Goal: Check status: Check status

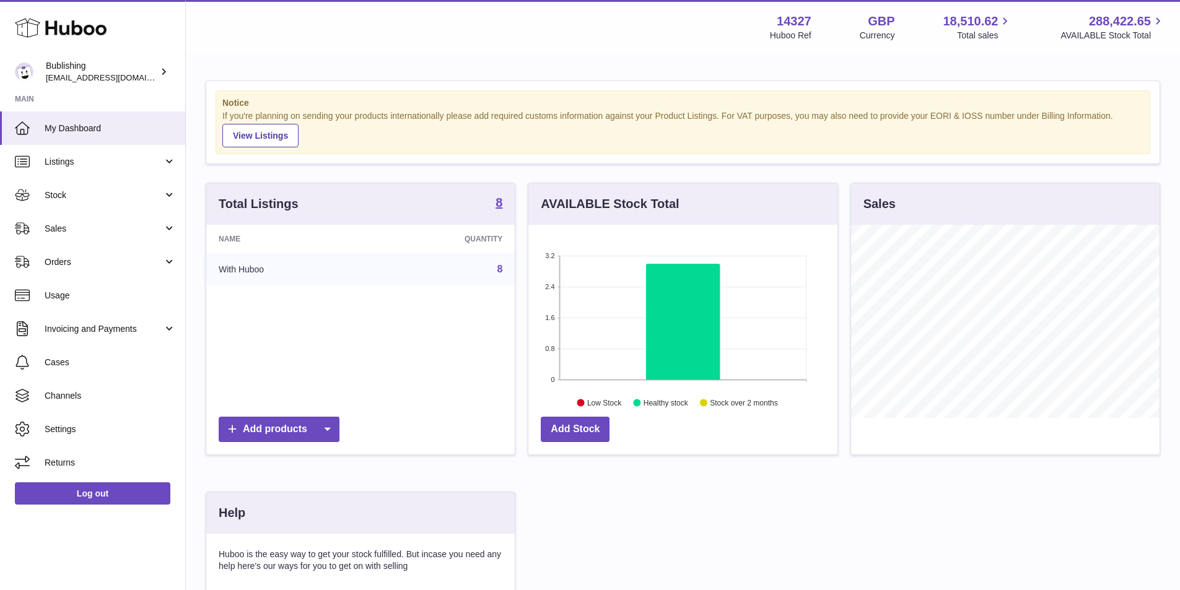
scroll to position [193, 309]
click at [133, 203] on link "Stock" at bounding box center [92, 194] width 185 height 33
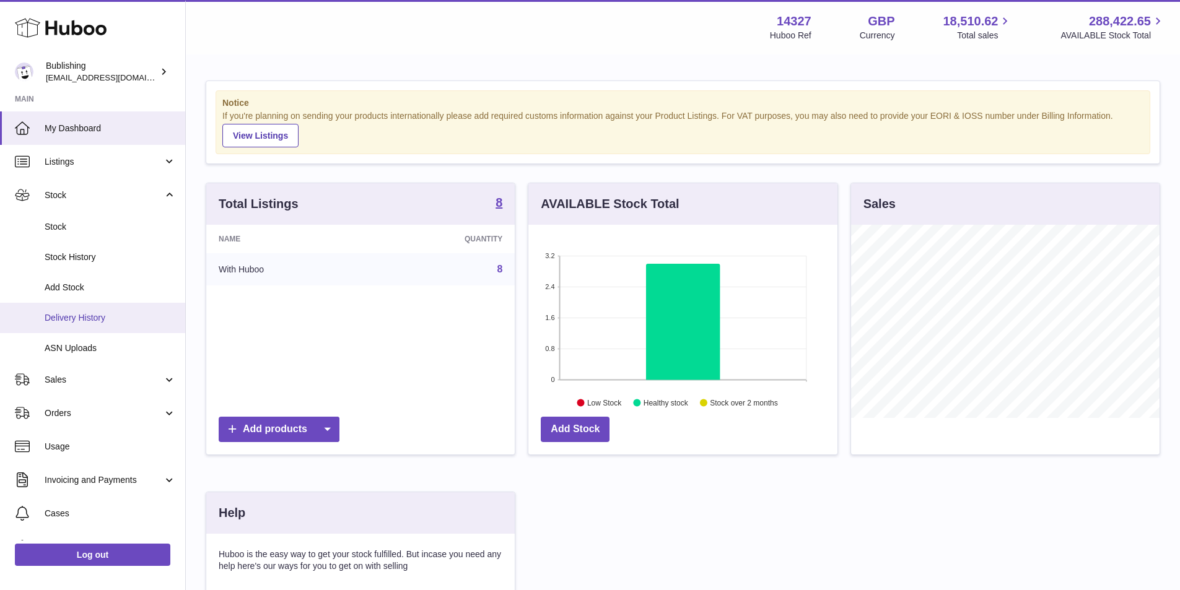
click at [87, 318] on span "Delivery History" at bounding box center [110, 318] width 131 height 12
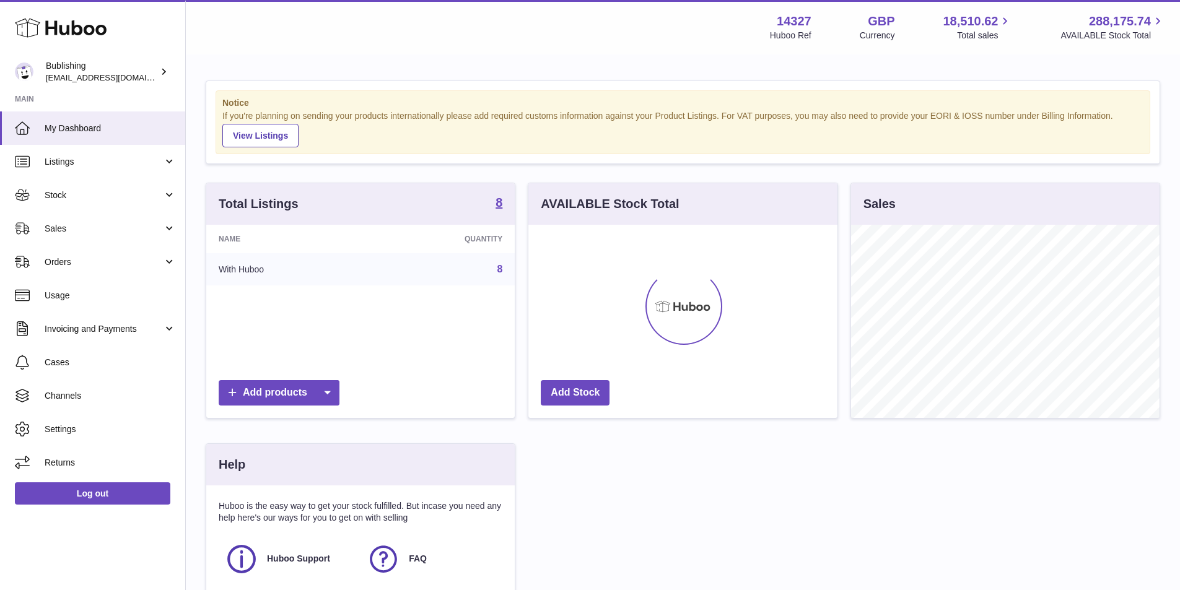
scroll to position [193, 309]
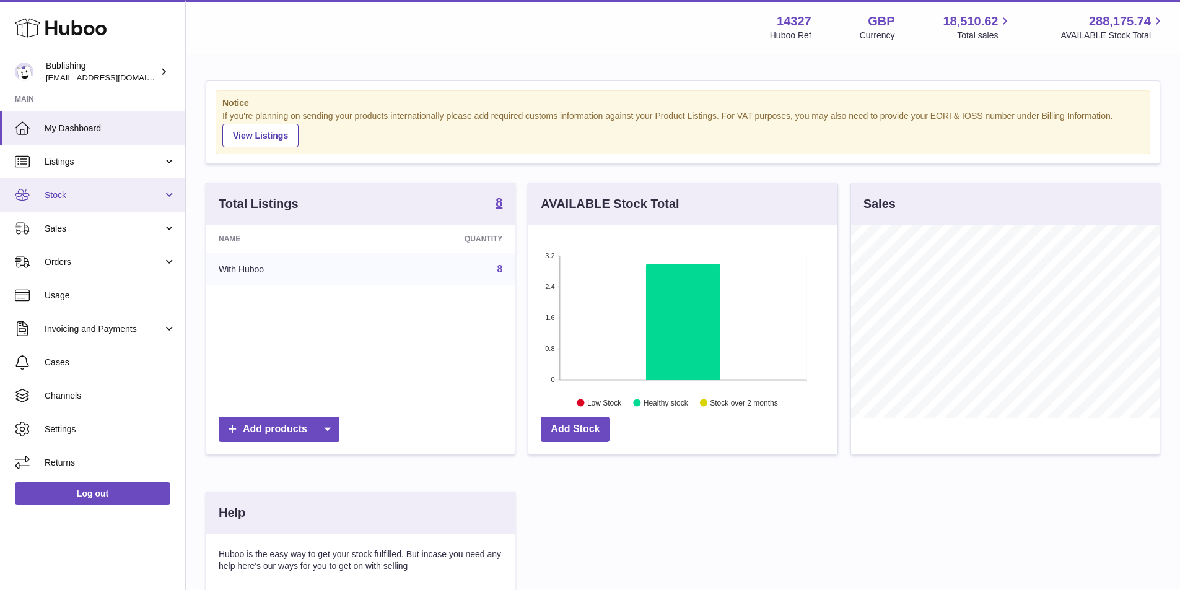
click at [103, 202] on link "Stock" at bounding box center [92, 194] width 185 height 33
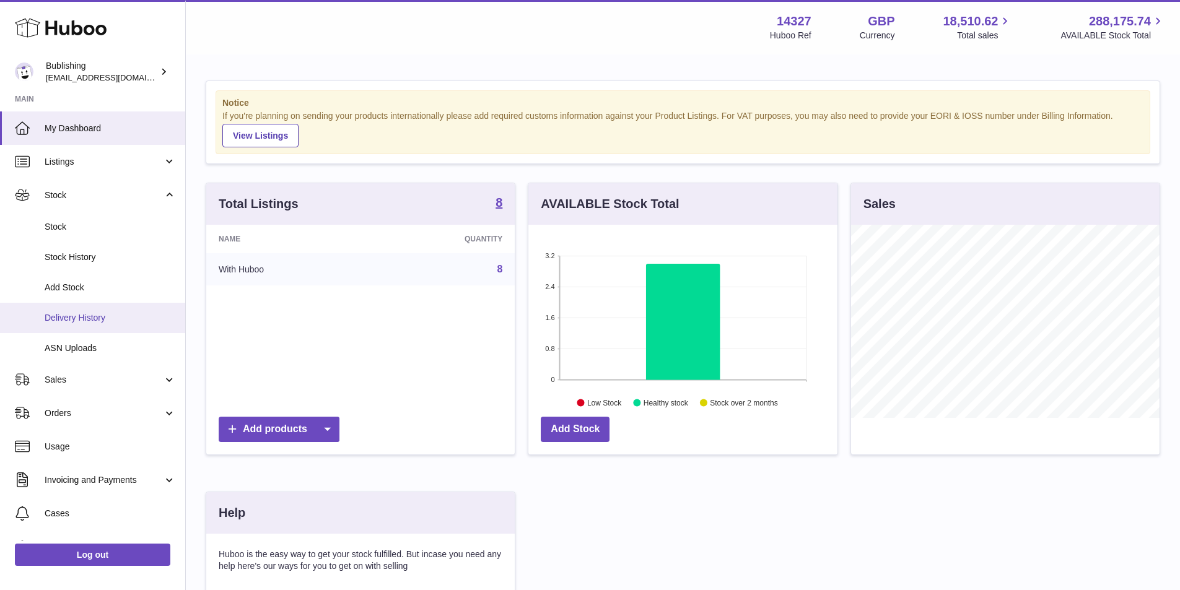
click at [61, 320] on span "Delivery History" at bounding box center [110, 318] width 131 height 12
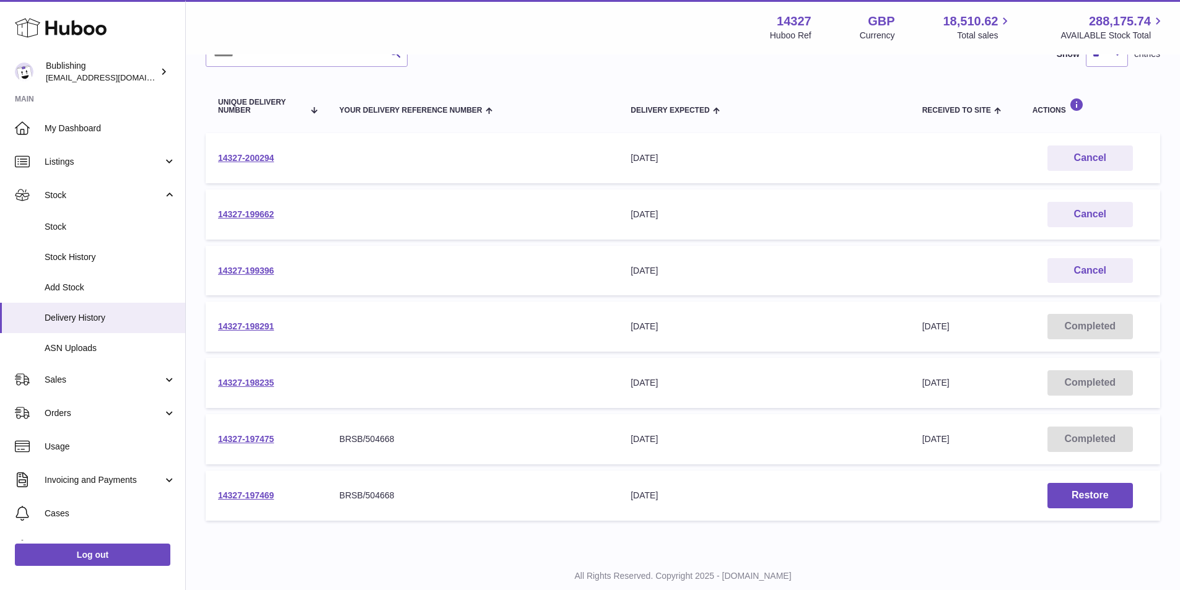
scroll to position [146, 0]
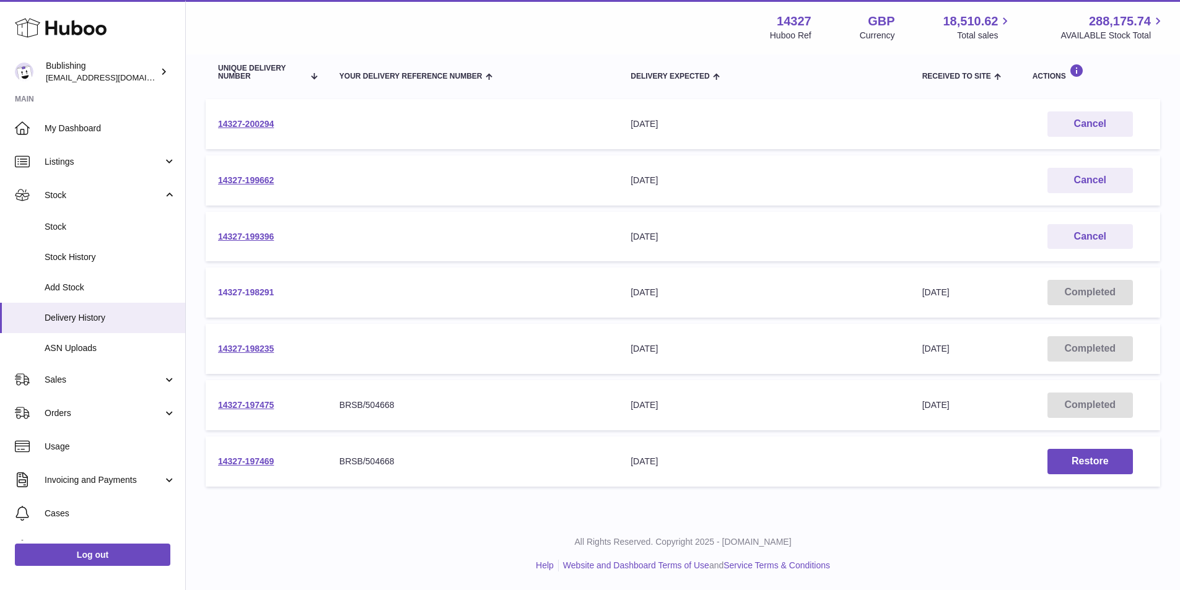
click at [256, 295] on link "14327-198291" at bounding box center [246, 292] width 56 height 10
click at [245, 237] on link "14327-199396" at bounding box center [246, 237] width 56 height 10
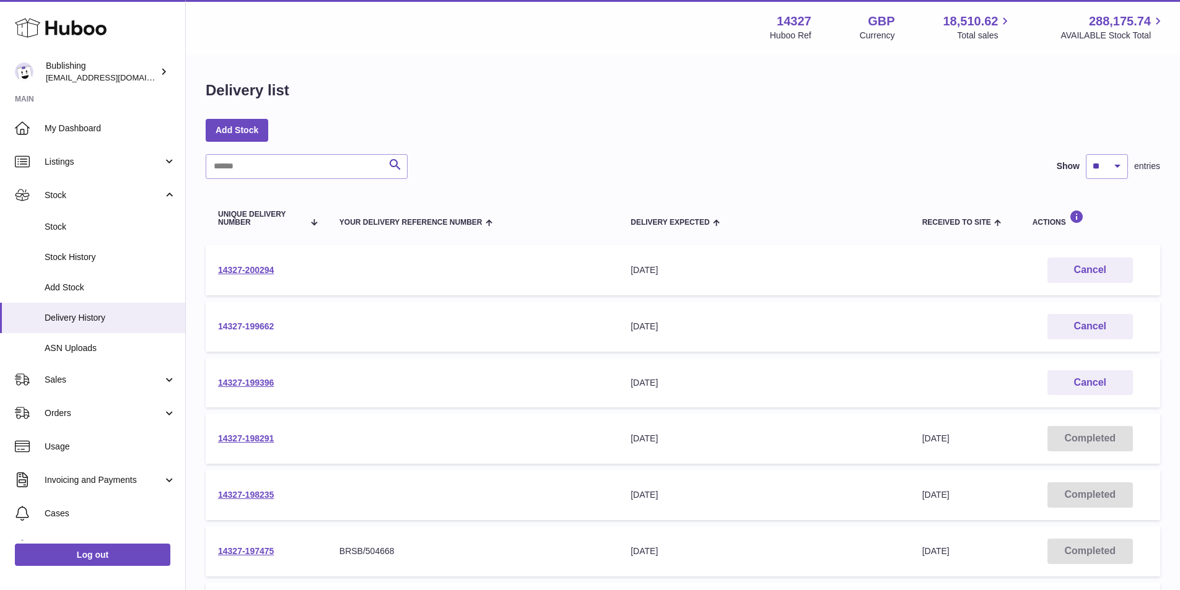
click at [238, 328] on link "14327-199662" at bounding box center [246, 326] width 56 height 10
click at [225, 385] on link "14327-199396" at bounding box center [246, 383] width 56 height 10
click at [266, 323] on link "14327-199662" at bounding box center [246, 326] width 56 height 10
click at [253, 266] on link "14327-200294" at bounding box center [246, 270] width 56 height 10
click at [256, 326] on link "14327-199662" at bounding box center [246, 326] width 56 height 10
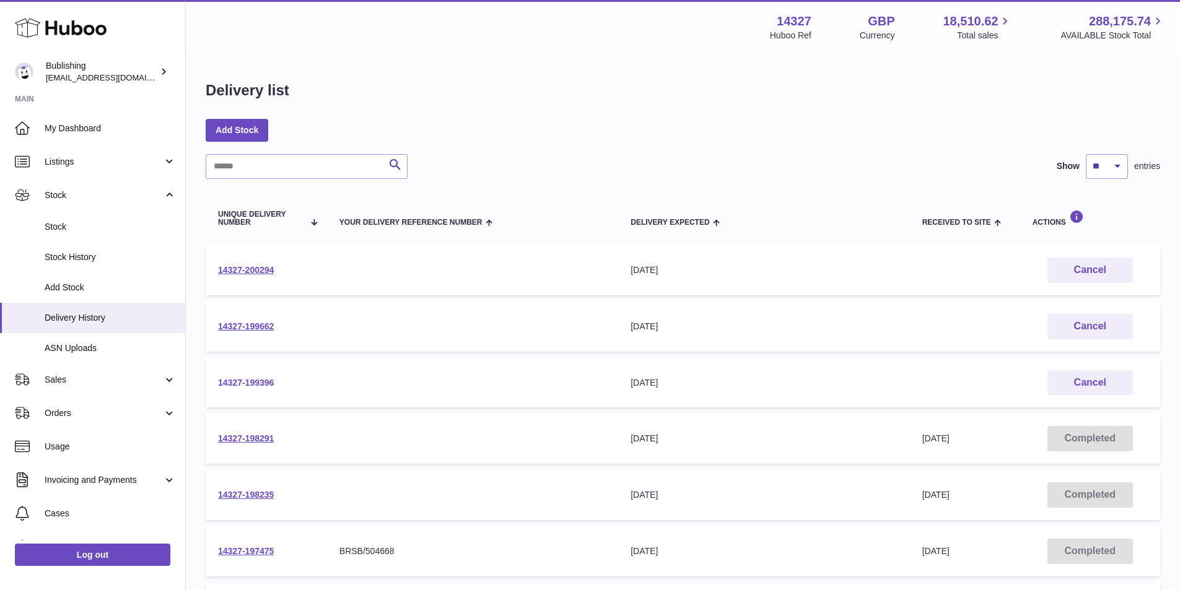
click at [256, 378] on link "14327-199396" at bounding box center [246, 383] width 56 height 10
click at [262, 325] on link "14327-199662" at bounding box center [246, 326] width 56 height 10
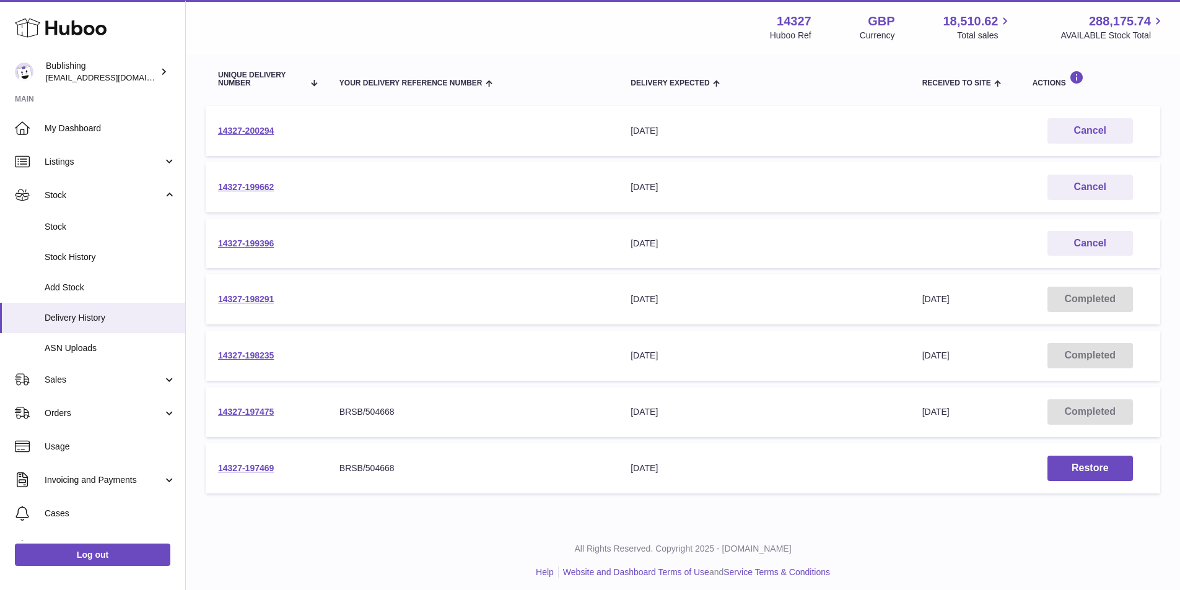
scroll to position [146, 0]
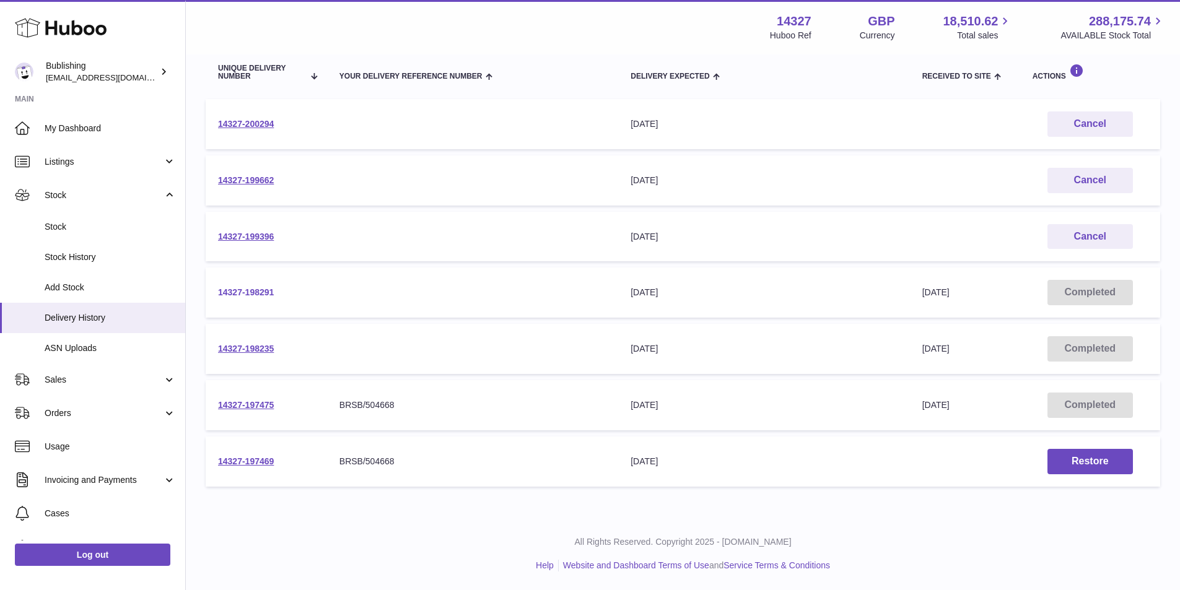
click at [225, 292] on link "14327-198291" at bounding box center [246, 292] width 56 height 10
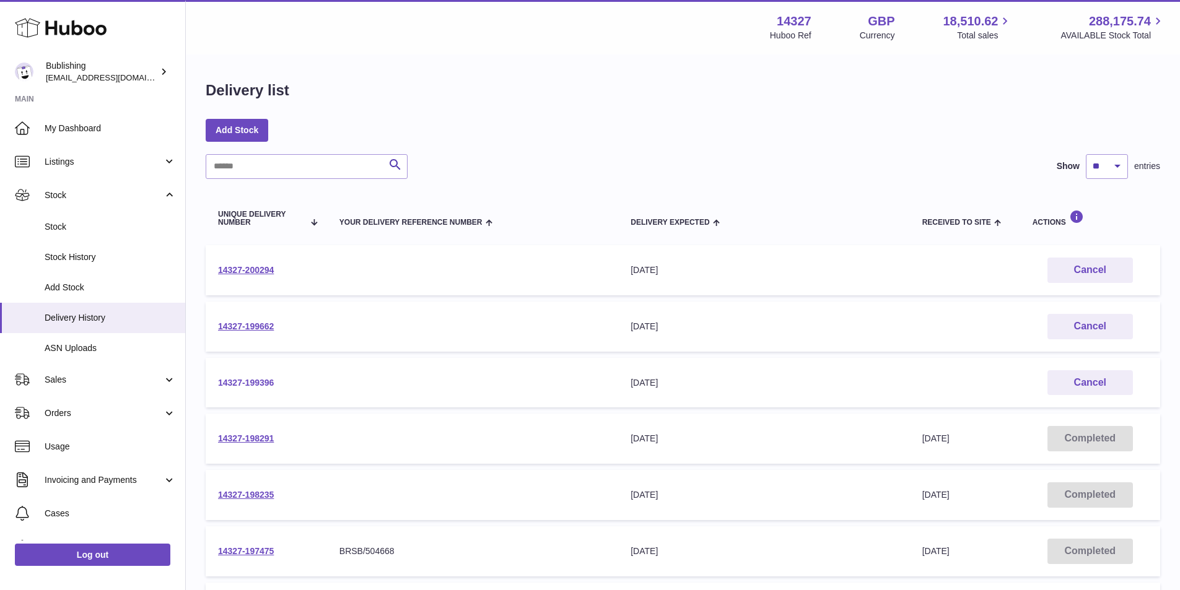
click at [249, 378] on link "14327-199396" at bounding box center [246, 383] width 56 height 10
click at [263, 325] on link "14327-199662" at bounding box center [246, 326] width 56 height 10
click at [254, 274] on link "14327-200294" at bounding box center [246, 270] width 56 height 10
click at [258, 320] on td "14327-199662" at bounding box center [266, 327] width 121 height 50
click at [259, 326] on link "14327-199662" at bounding box center [246, 326] width 56 height 10
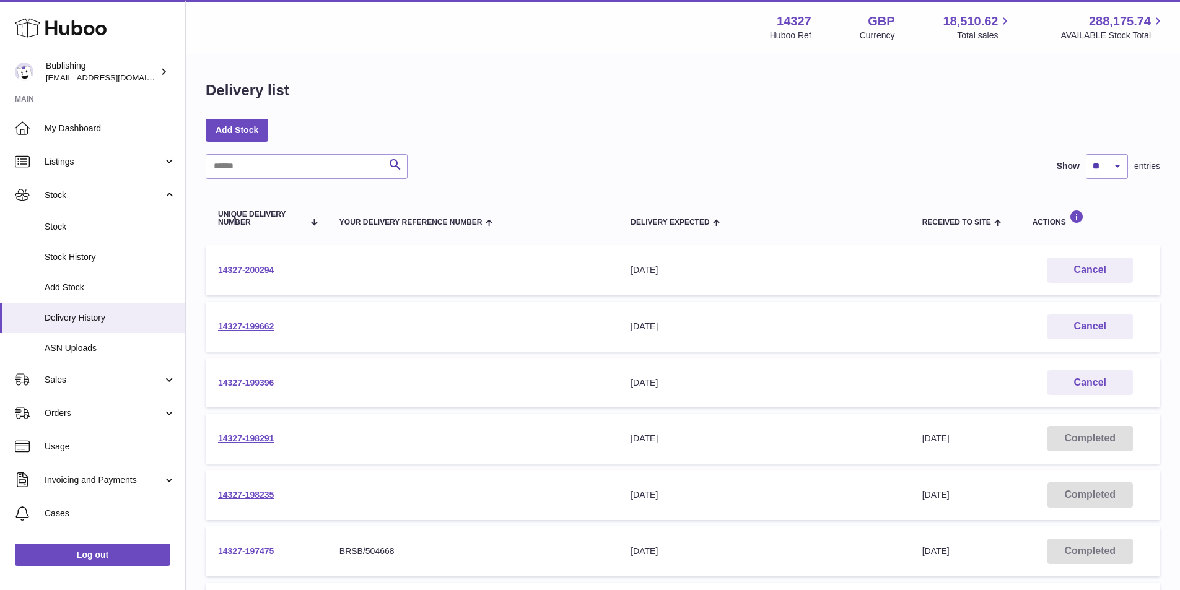
click at [253, 385] on link "14327-199396" at bounding box center [246, 383] width 56 height 10
click at [233, 441] on link "14327-198291" at bounding box center [246, 439] width 56 height 10
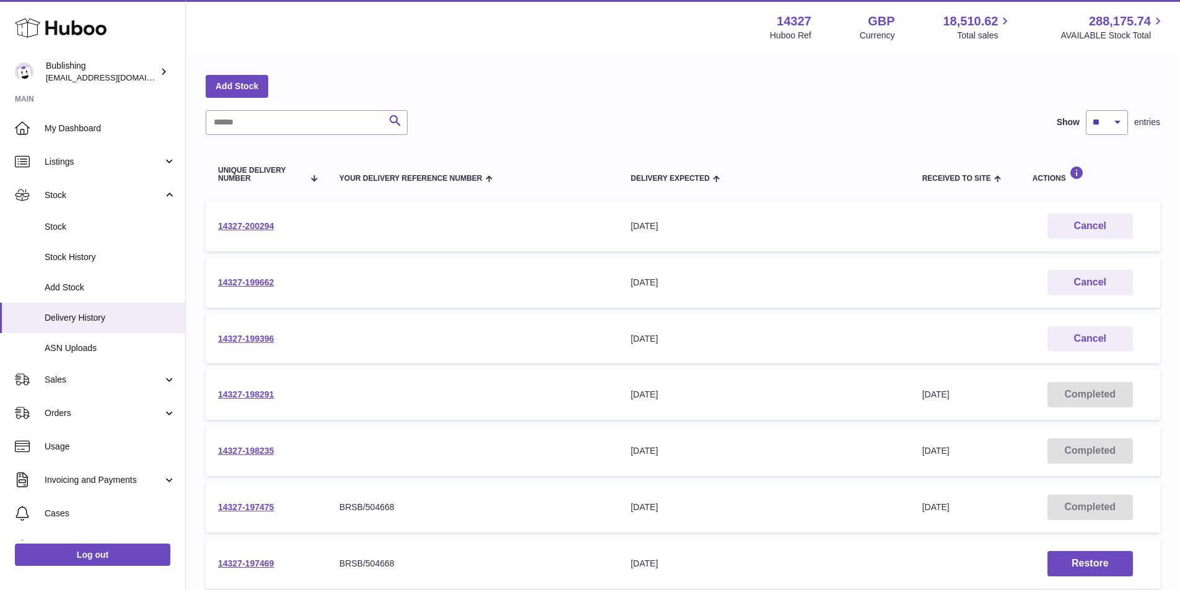
scroll to position [124, 0]
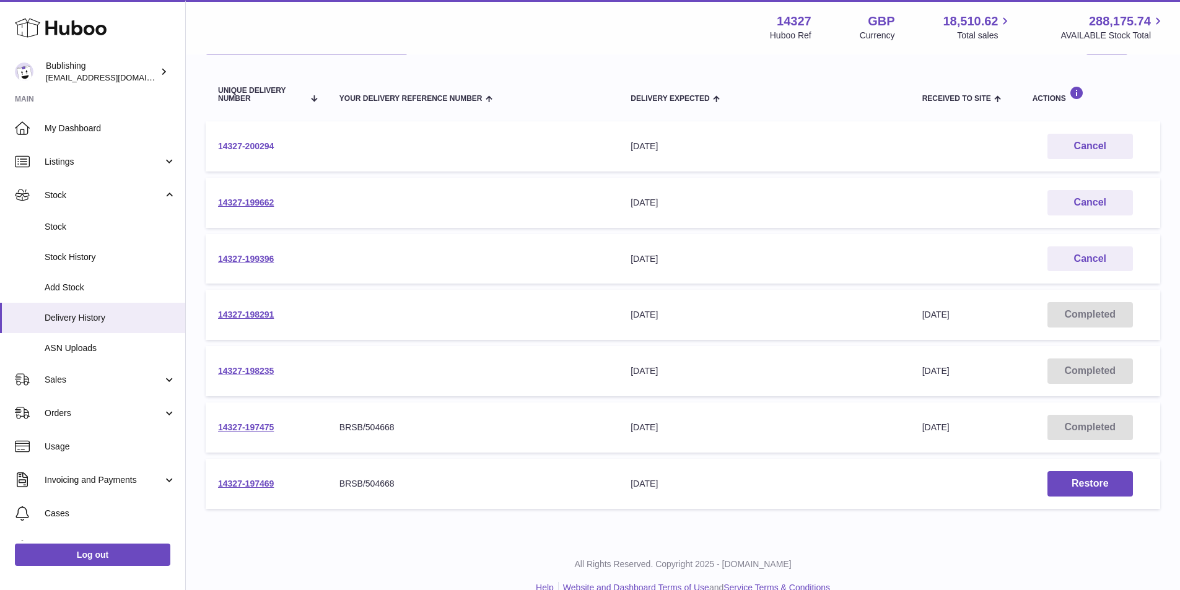
click at [245, 148] on link "14327-200294" at bounding box center [246, 146] width 56 height 10
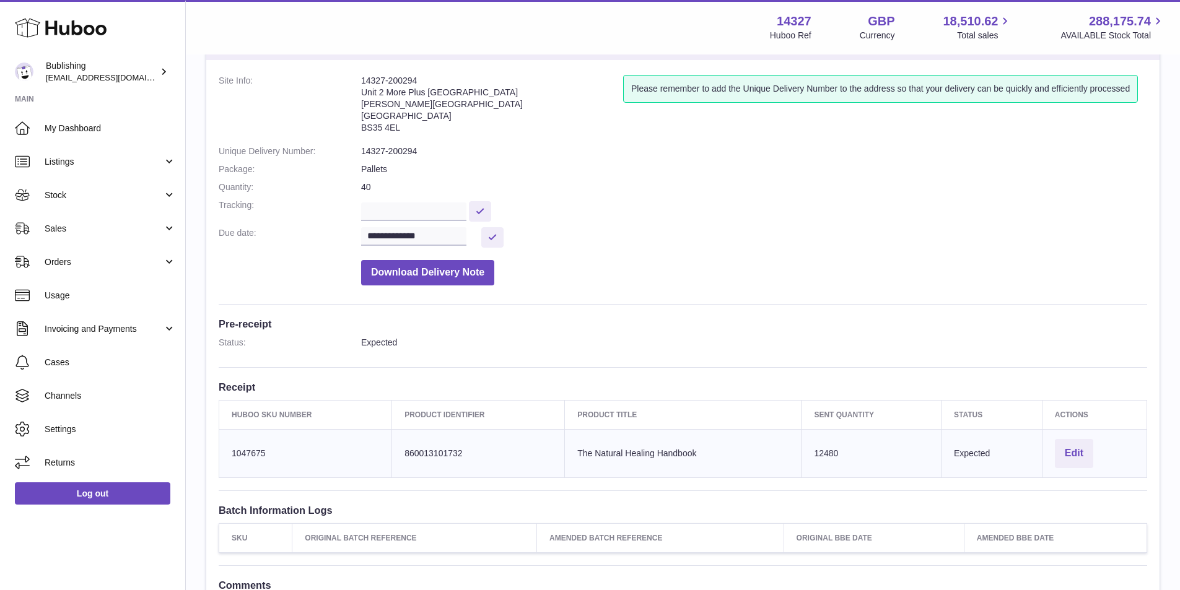
scroll to position [62, 0]
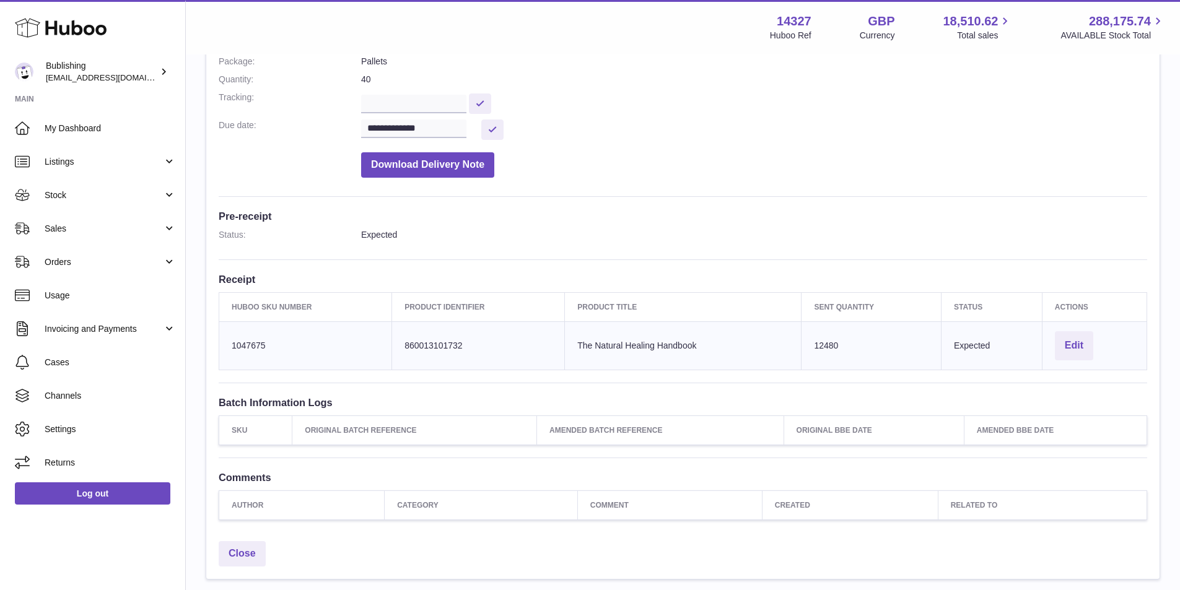
scroll to position [186, 0]
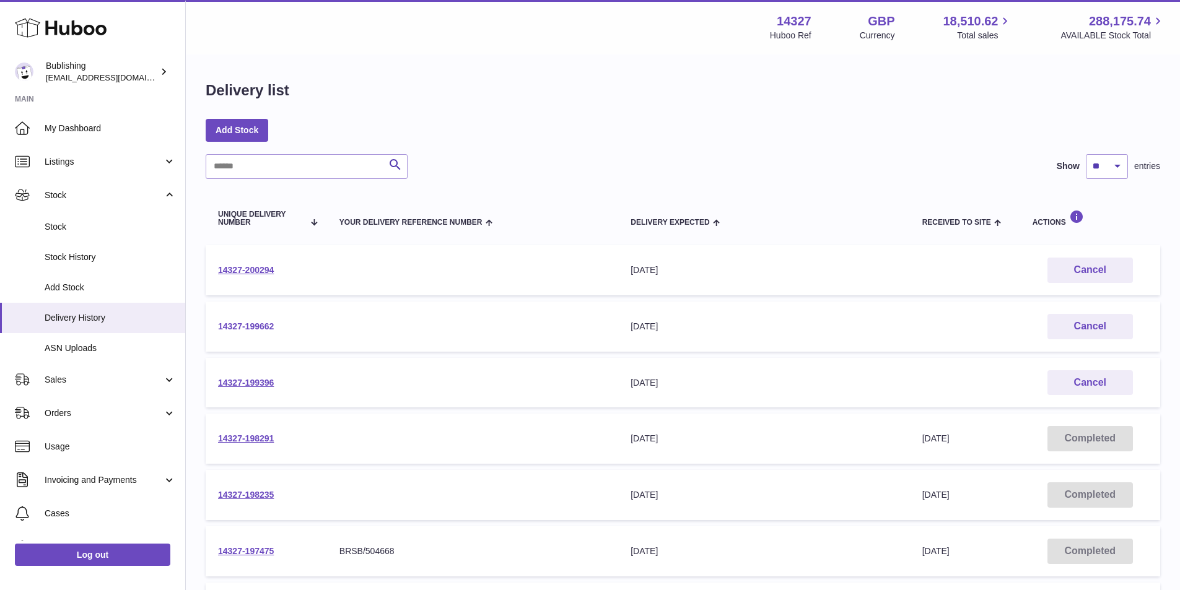
click at [229, 326] on link "14327-199662" at bounding box center [246, 326] width 56 height 10
click at [248, 382] on link "14327-199396" at bounding box center [246, 383] width 56 height 10
